Goal: Navigation & Orientation: Find specific page/section

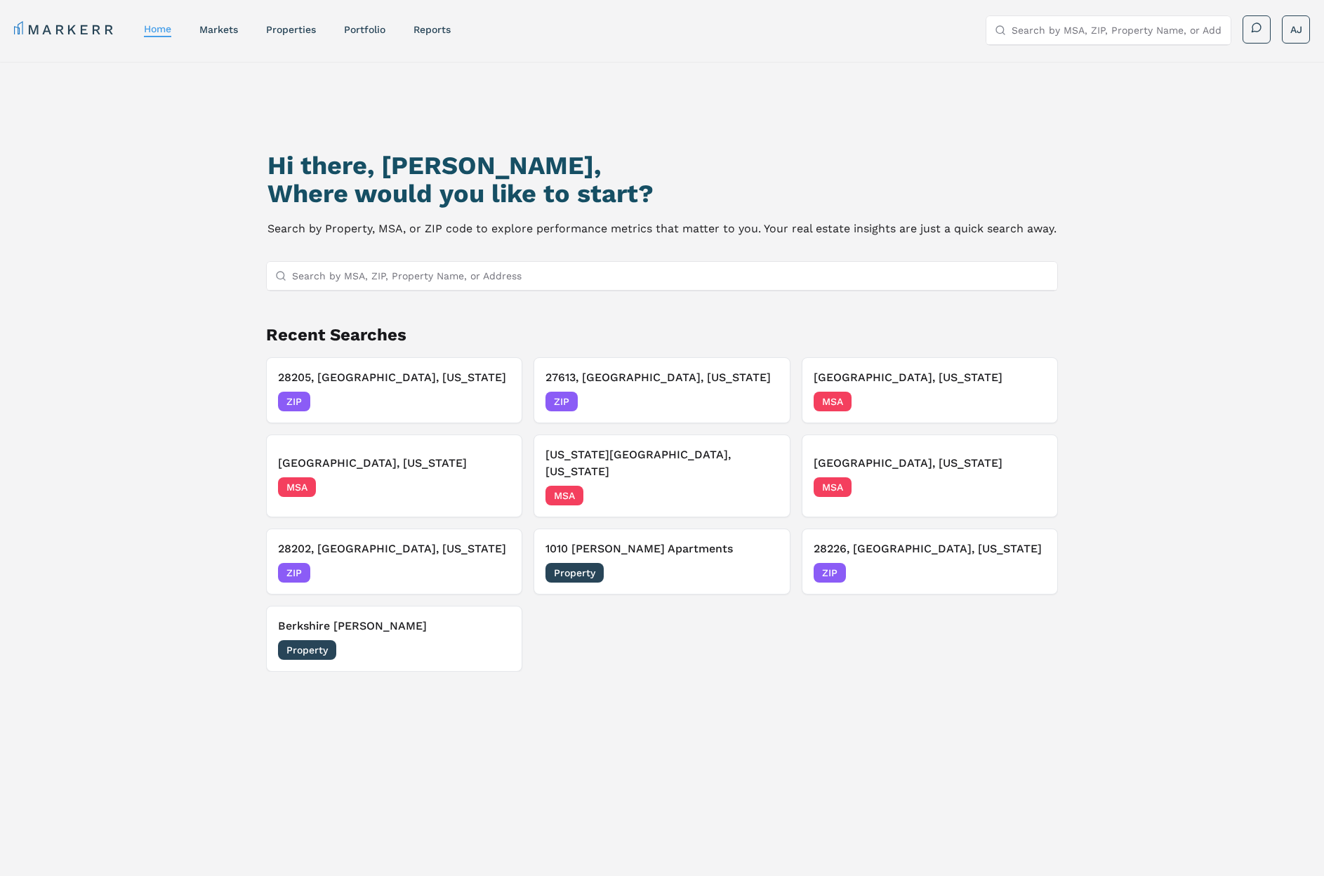
scroll to position [1, 0]
click at [667, 401] on div "ZIP [DATE]" at bounding box center [661, 401] width 232 height 20
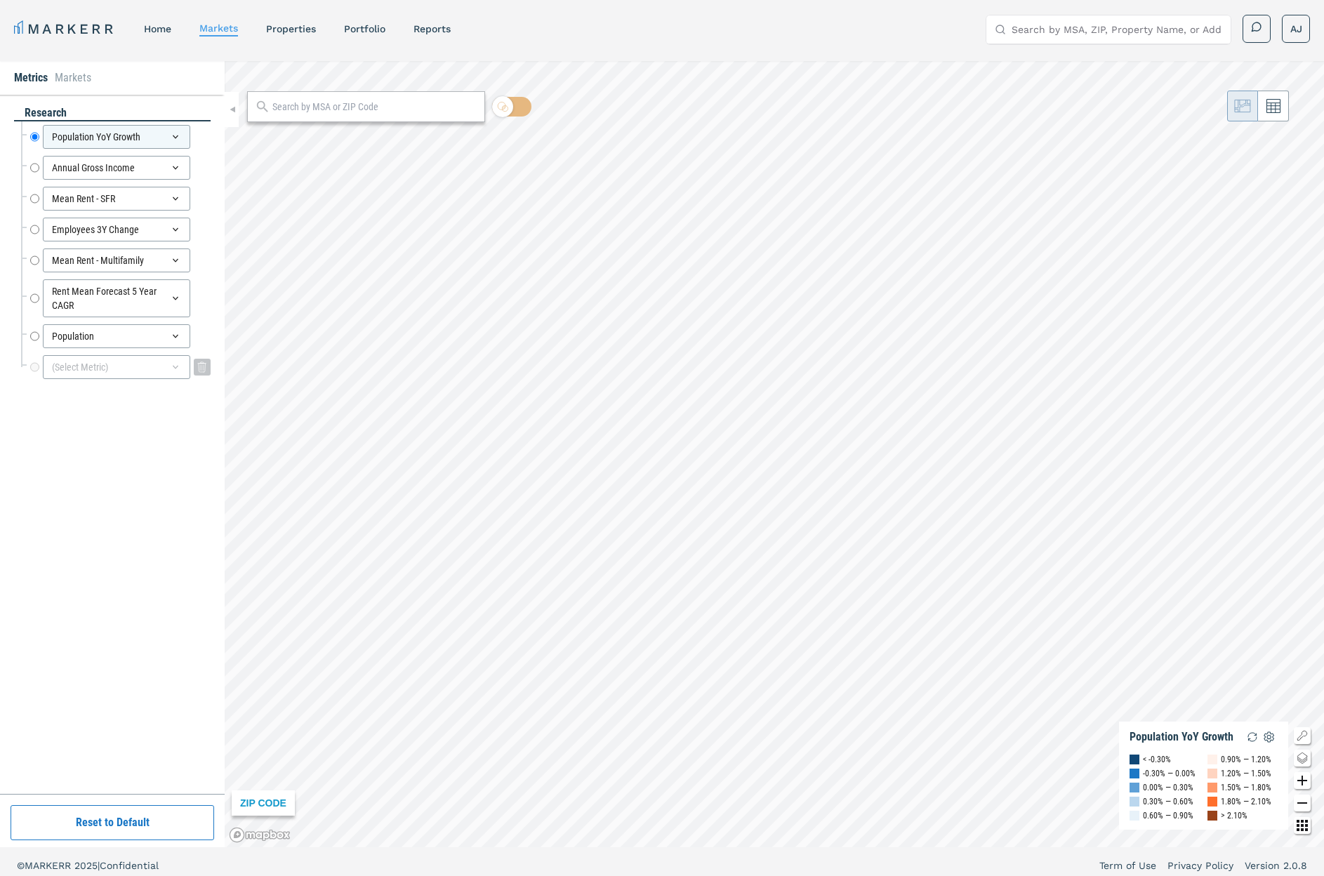
click at [93, 374] on div "(Select Metric)" at bounding box center [116, 367] width 147 height 24
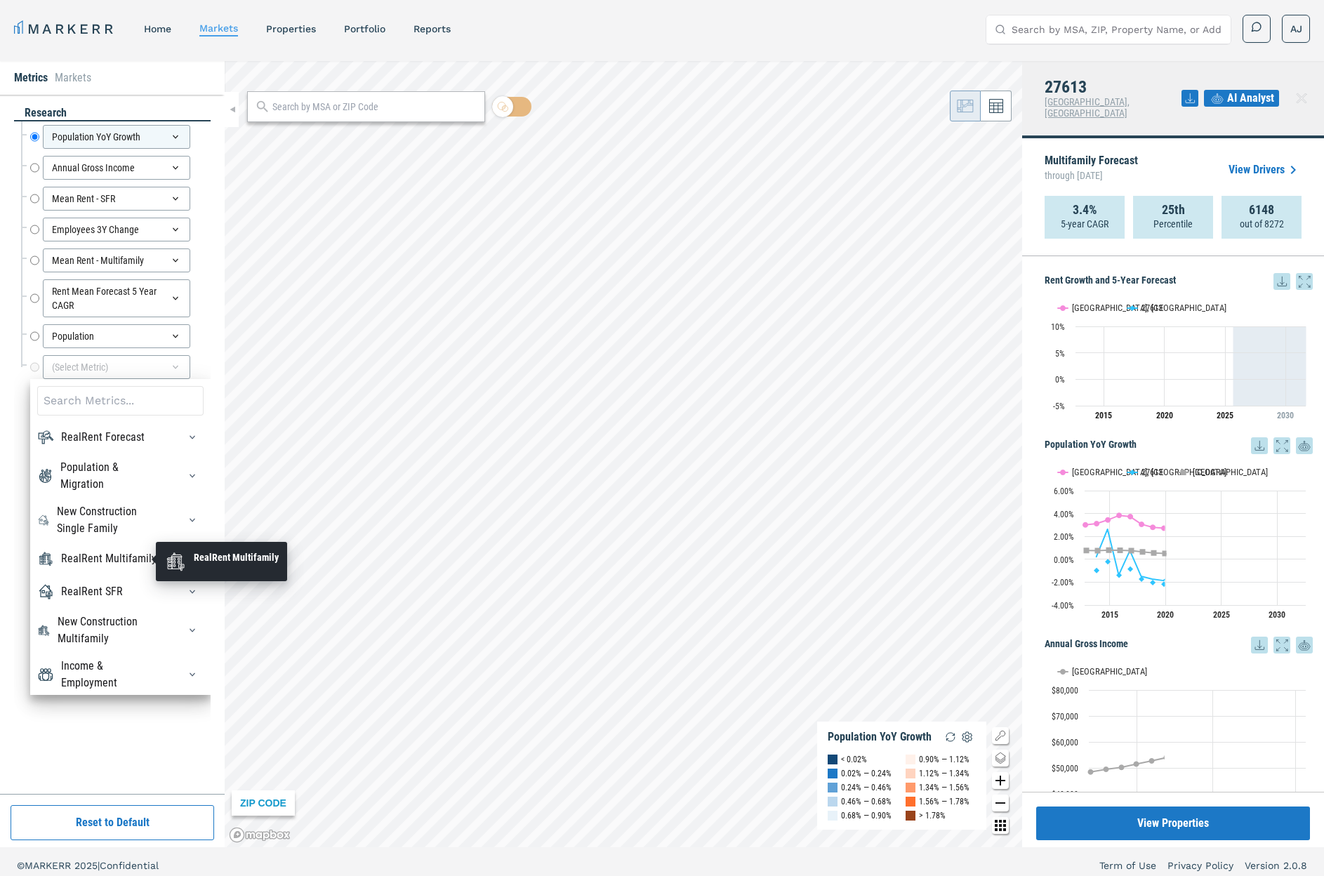
click at [116, 557] on div "RealRent Multifamily" at bounding box center [108, 558] width 95 height 17
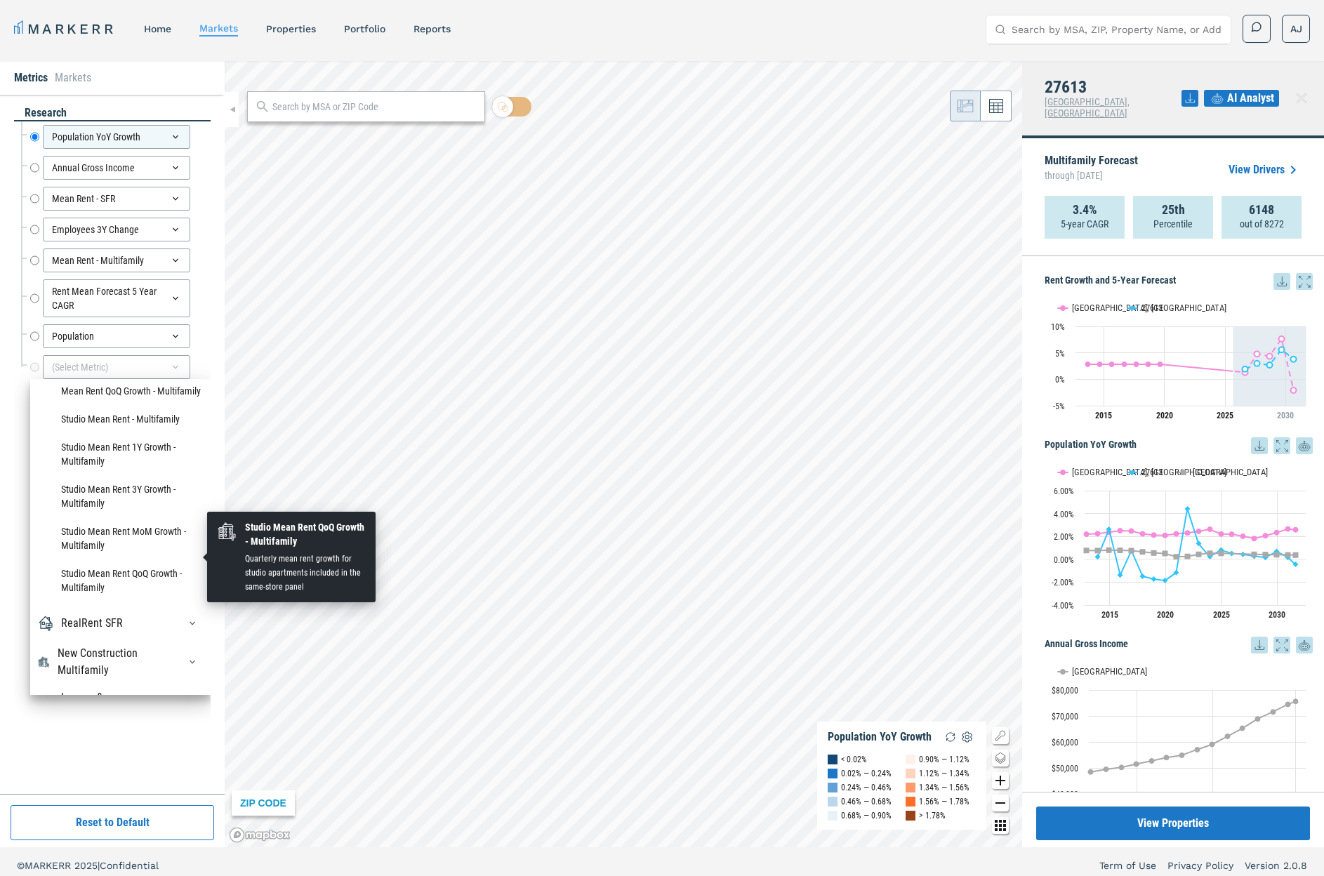
scroll to position [1606, 0]
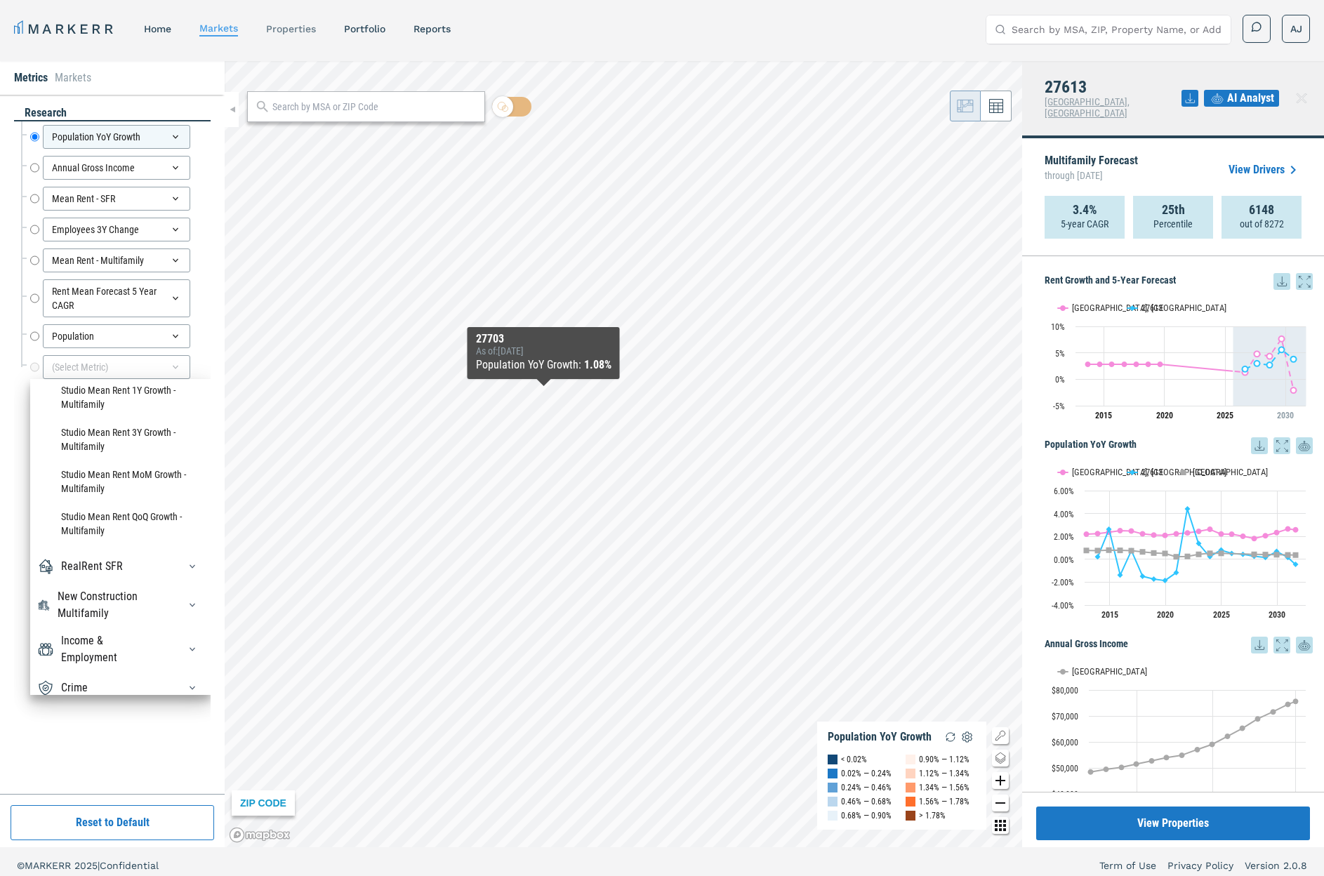
click at [301, 29] on link "properties" at bounding box center [291, 28] width 50 height 11
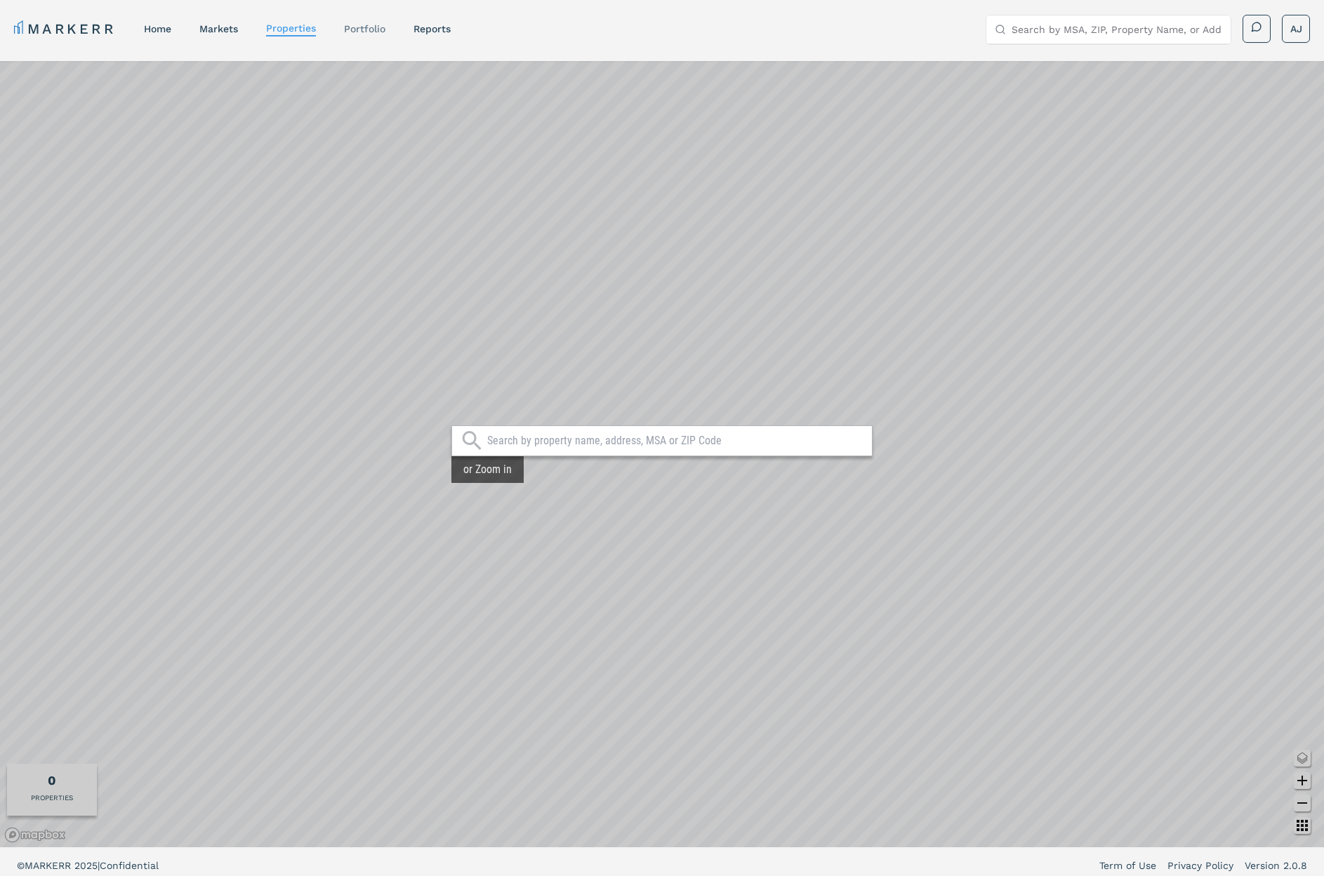
click at [363, 32] on link "Portfolio" at bounding box center [364, 28] width 41 height 11
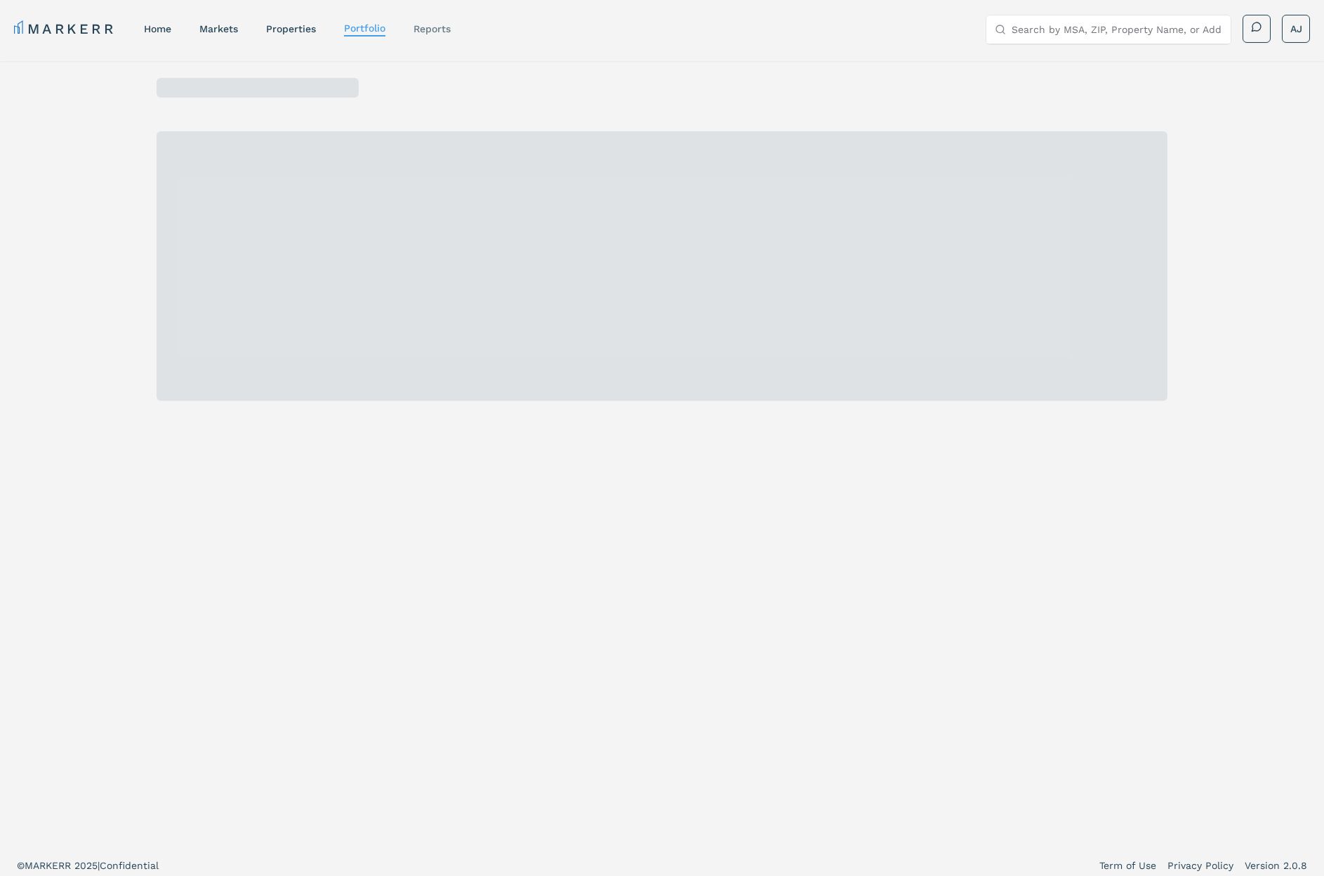
click at [441, 23] on link "reports" at bounding box center [431, 28] width 37 height 11
select select "-release_date"
